Goal: Task Accomplishment & Management: Use online tool/utility

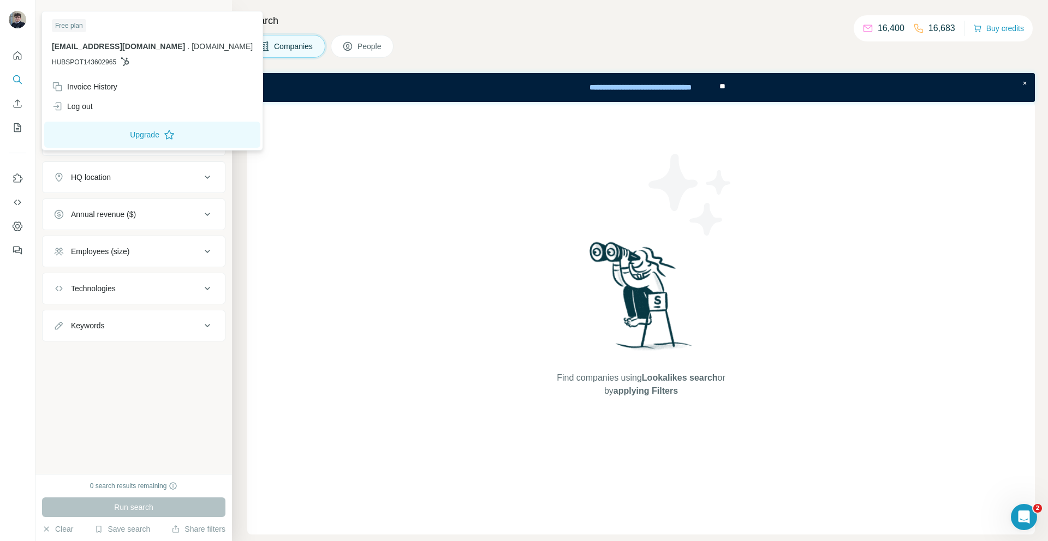
click at [13, 27] on img at bounding box center [17, 19] width 17 height 17
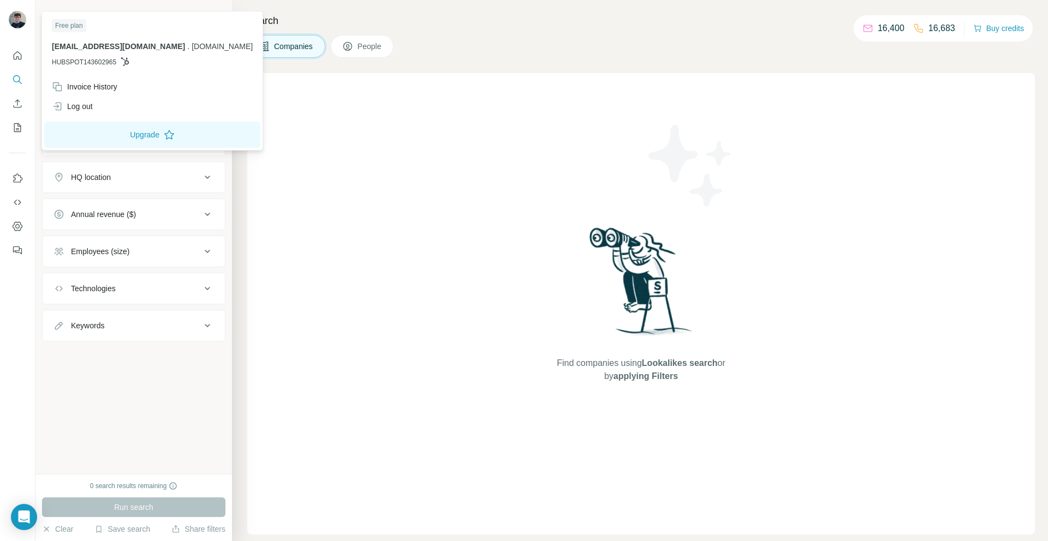
click at [11, 17] on img at bounding box center [17, 19] width 17 height 17
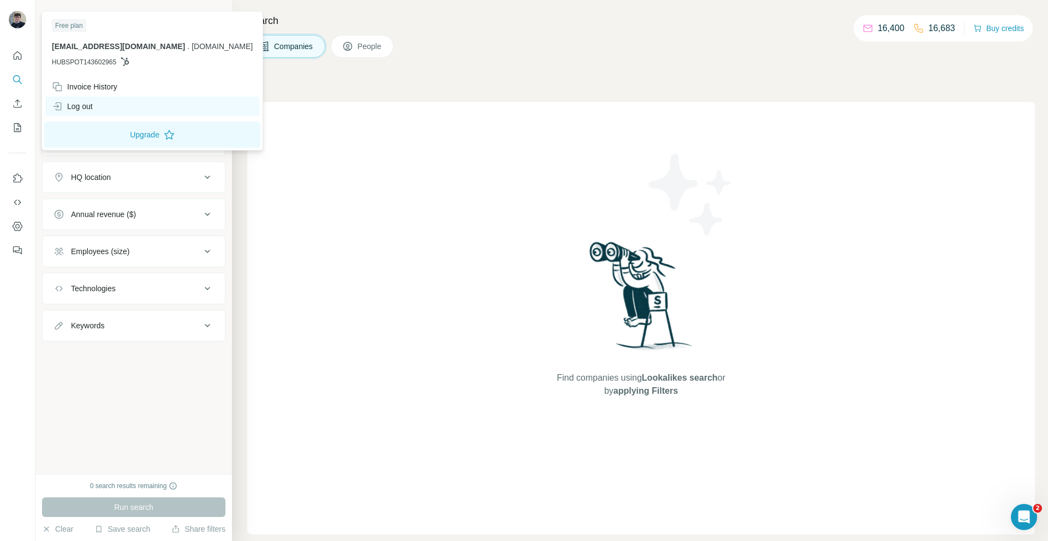
click at [80, 97] on div "Invoice History Log out" at bounding box center [152, 96] width 216 height 39
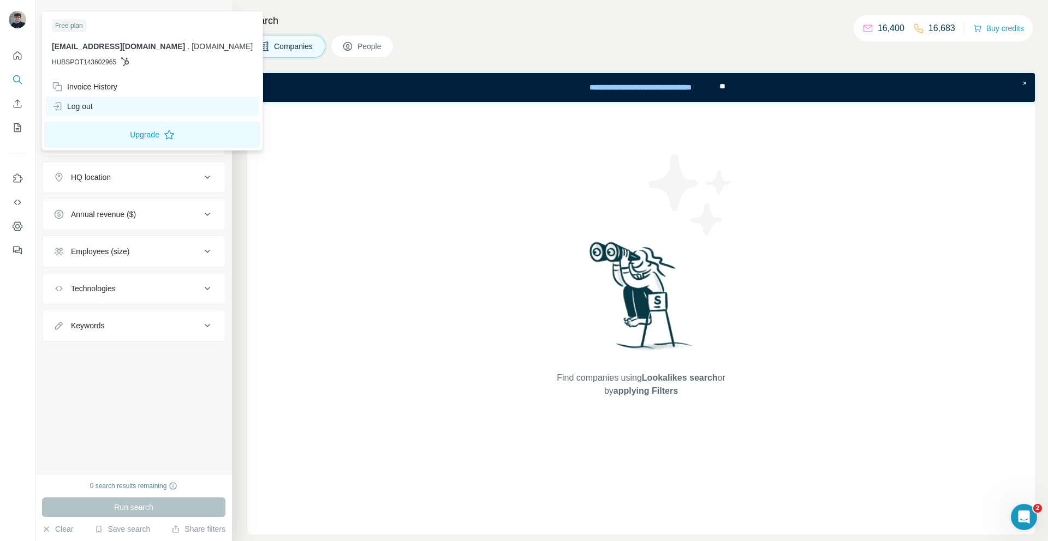
click at [80, 103] on div "Log out" at bounding box center [72, 106] width 41 height 11
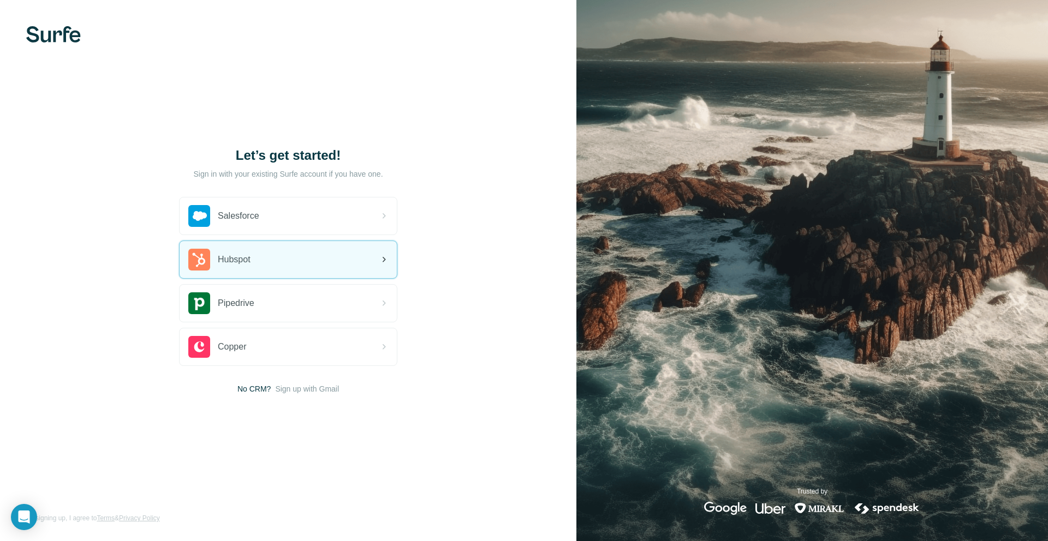
click at [262, 253] on div "Hubspot" at bounding box center [288, 259] width 217 height 37
